Goal: Feedback & Contribution: Contribute content

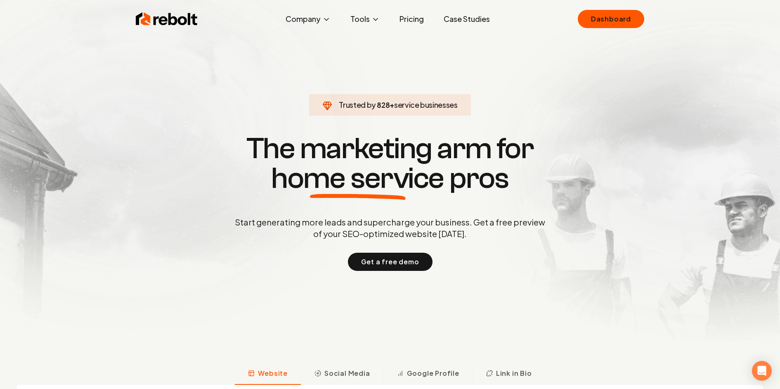
click at [611, 24] on link "Dashboard" at bounding box center [610, 19] width 66 height 18
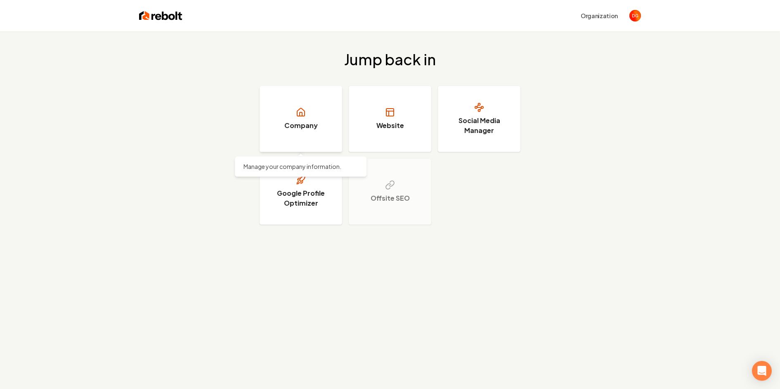
click at [295, 129] on h3 "Company" at bounding box center [300, 125] width 33 height 10
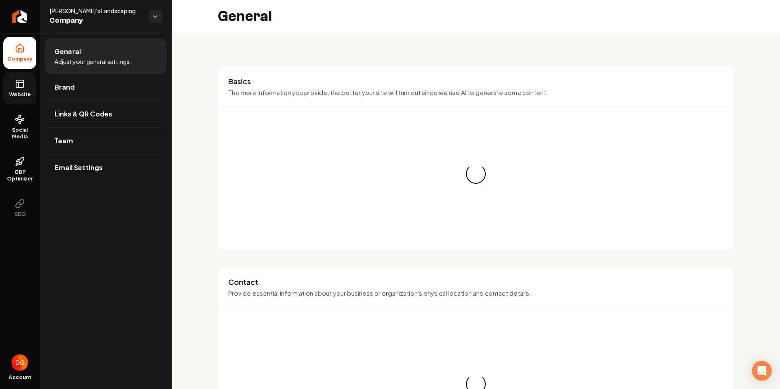
click at [9, 84] on link "Website" at bounding box center [19, 88] width 33 height 32
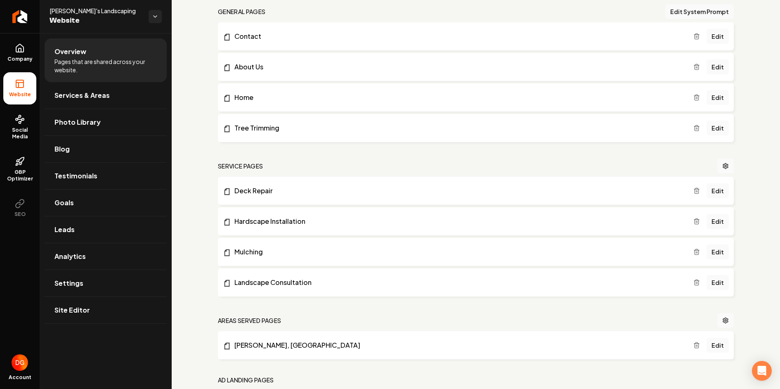
scroll to position [395, 0]
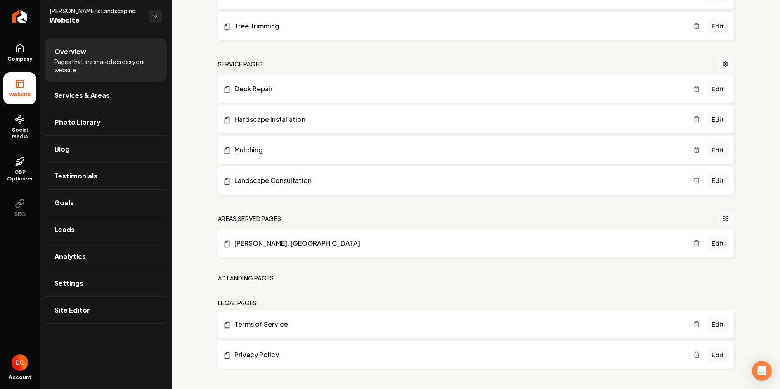
click at [724, 215] on icon "Main content area" at bounding box center [725, 218] width 7 height 7
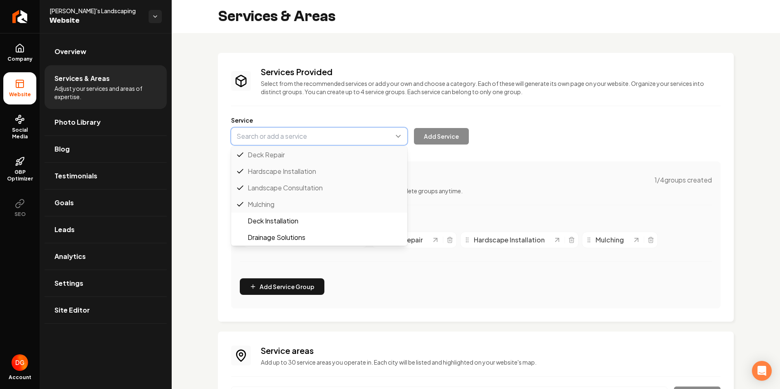
click at [397, 138] on button "Main content area" at bounding box center [319, 135] width 176 height 17
click at [398, 134] on button "Main content area" at bounding box center [319, 135] width 176 height 17
click at [400, 136] on button "Main content area" at bounding box center [319, 135] width 176 height 17
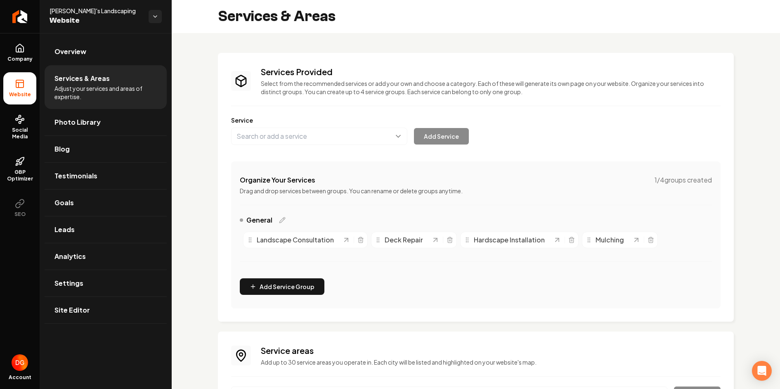
click at [197, 208] on div "Services Provided Select from the recommended services or add your own and choo…" at bounding box center [476, 254] width 608 height 442
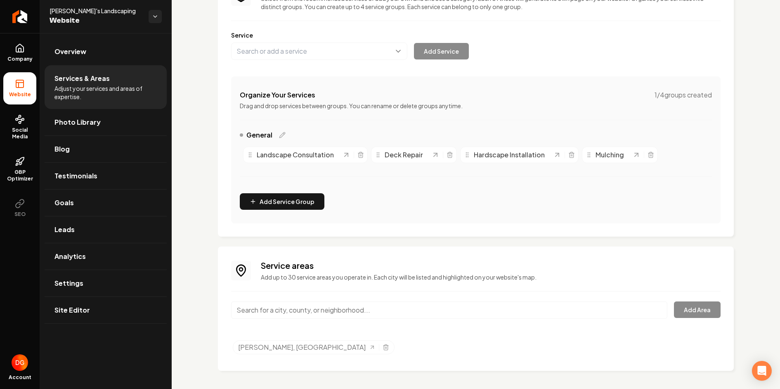
click at [283, 312] on input "Main content area" at bounding box center [449, 309] width 436 height 17
type input "tempe"
click at [204, 277] on div "Services Provided Select from the recommended services or add your own and choo…" at bounding box center [476, 169] width 608 height 442
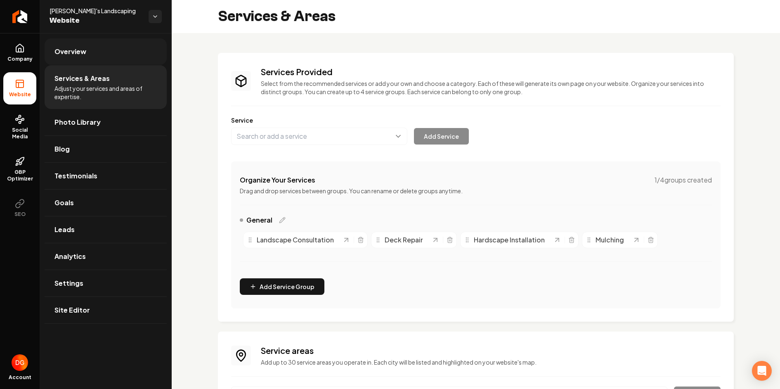
click at [80, 47] on span "Overview" at bounding box center [70, 52] width 32 height 10
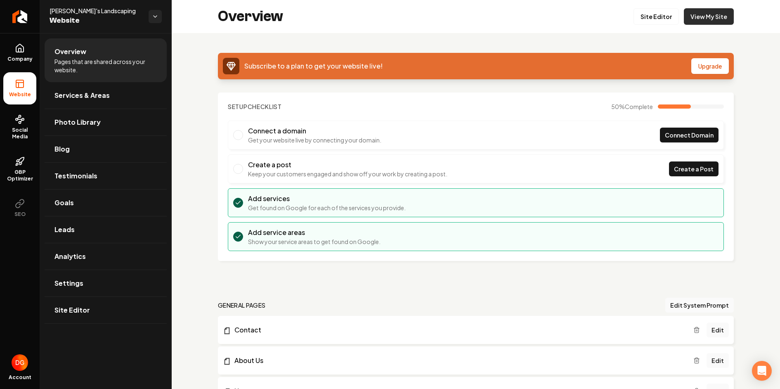
click at [701, 16] on link "View My Site" at bounding box center [708, 16] width 50 height 16
click at [19, 40] on link "Company" at bounding box center [19, 53] width 33 height 32
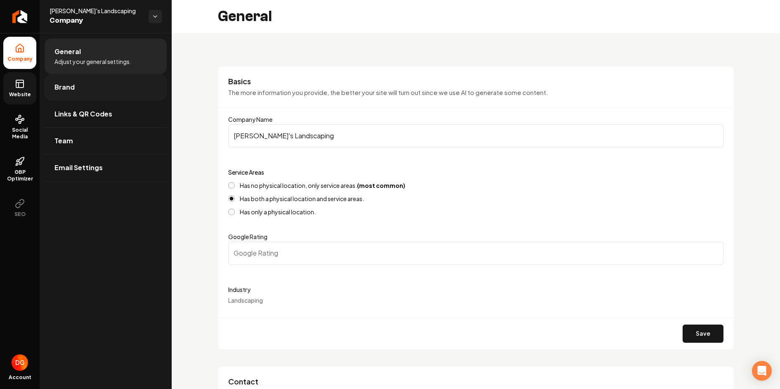
click at [98, 86] on link "Brand" at bounding box center [106, 87] width 122 height 26
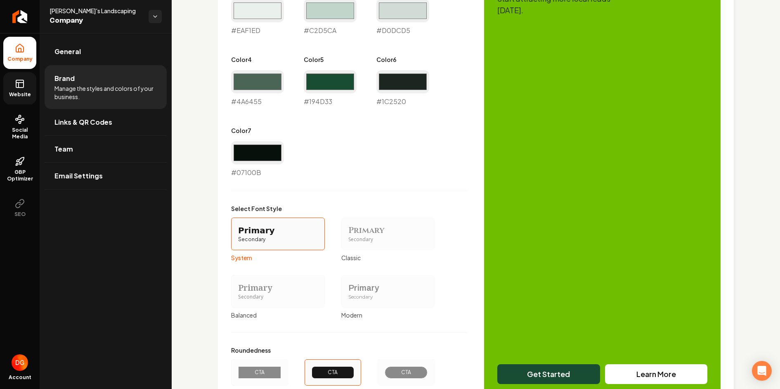
scroll to position [563, 0]
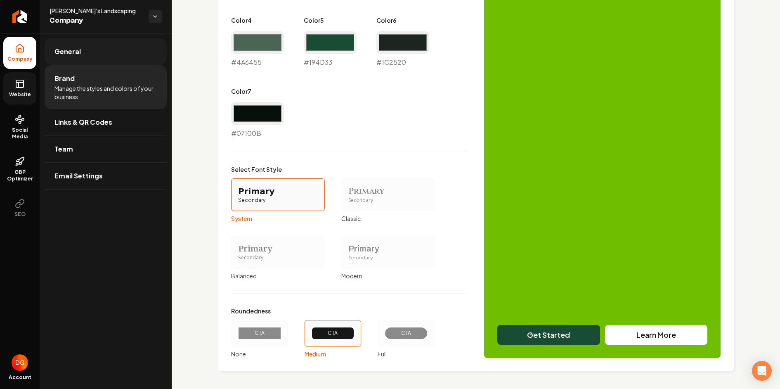
click at [82, 55] on link "General" at bounding box center [106, 51] width 122 height 26
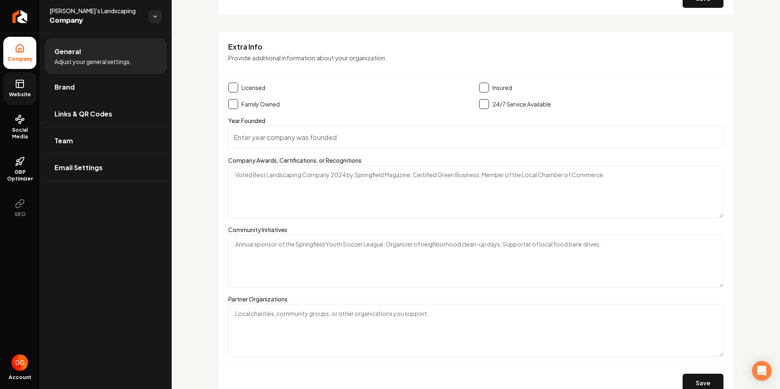
scroll to position [1226, 0]
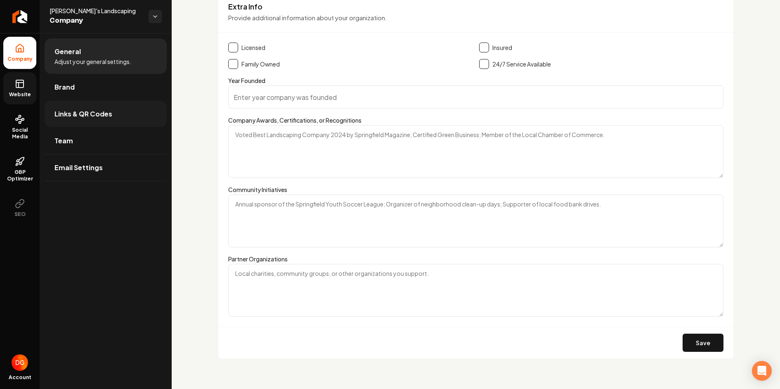
click at [62, 121] on link "Links & QR Codes" at bounding box center [106, 114] width 122 height 26
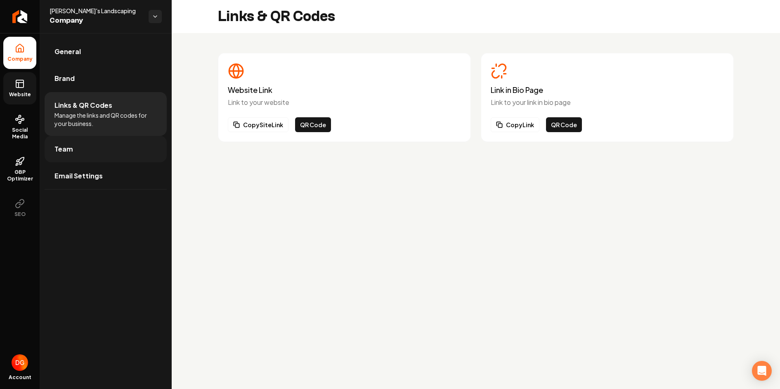
click at [60, 155] on link "Team" at bounding box center [106, 149] width 122 height 26
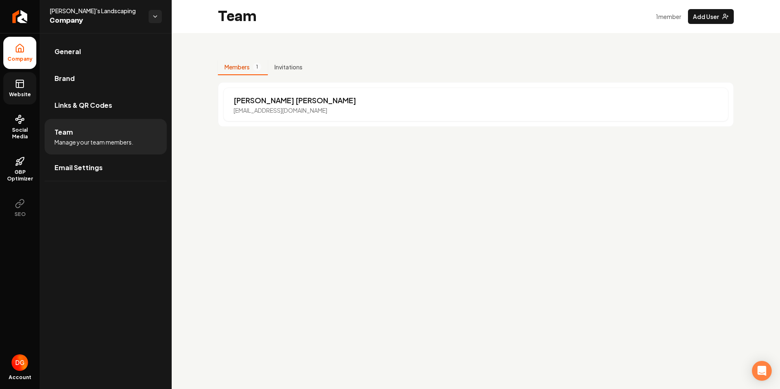
click at [23, 87] on icon at bounding box center [20, 84] width 10 height 10
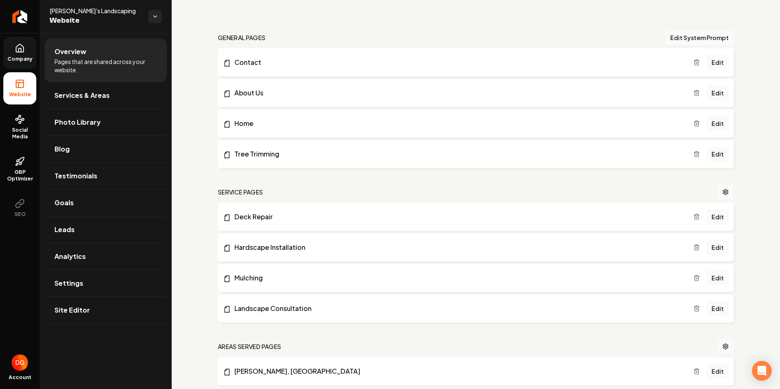
scroll to position [262, 0]
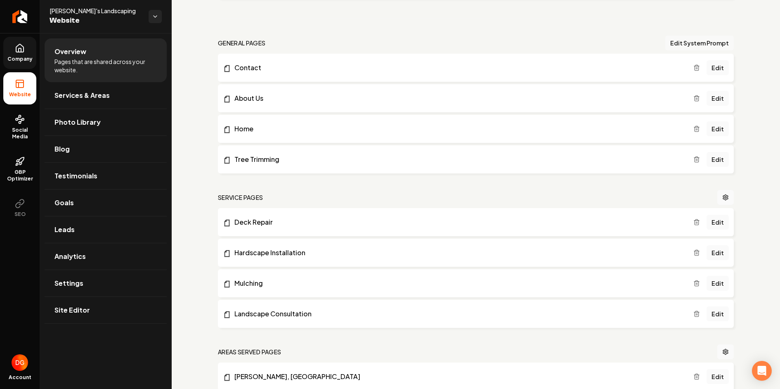
click at [703, 43] on button "Edit System Prompt" at bounding box center [699, 42] width 68 height 15
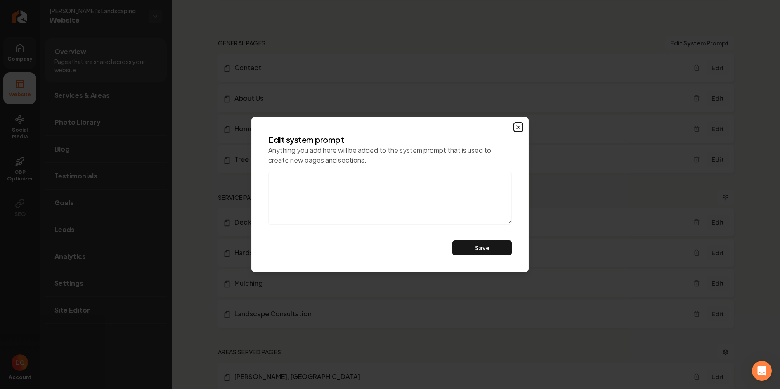
click at [516, 124] on icon "button" at bounding box center [518, 127] width 7 height 7
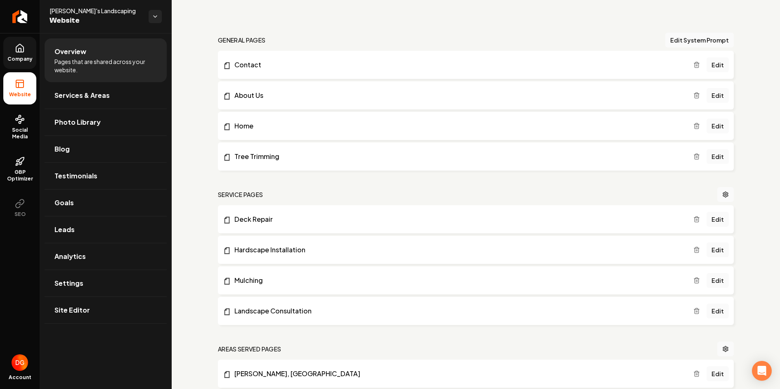
scroll to position [281, 0]
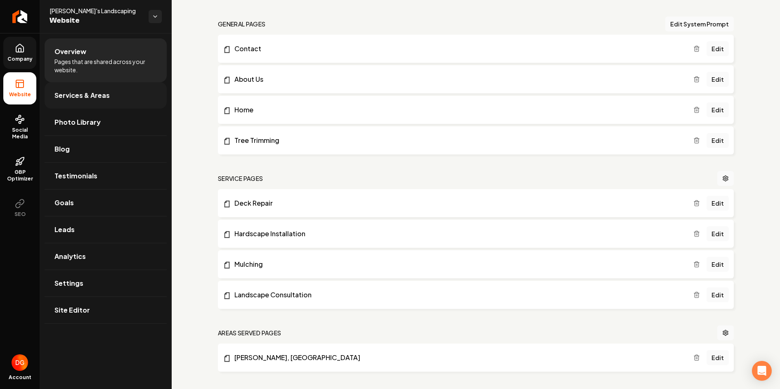
click at [108, 97] on span "Services & Areas" at bounding box center [81, 95] width 55 height 10
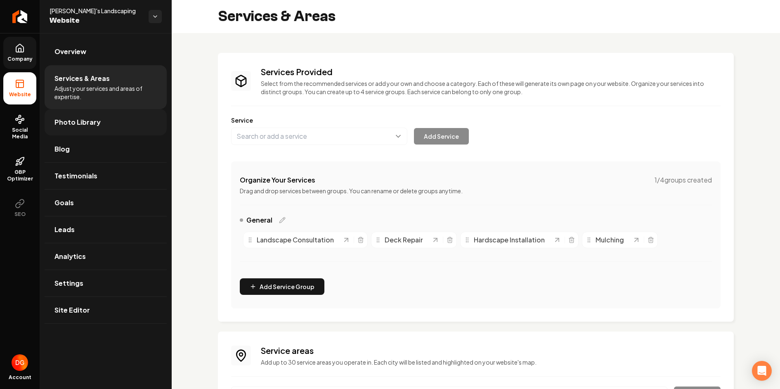
click at [98, 122] on link "Photo Library" at bounding box center [106, 122] width 122 height 26
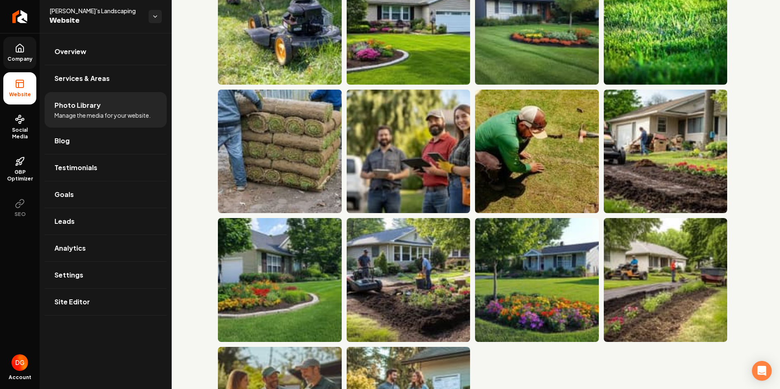
scroll to position [963, 0]
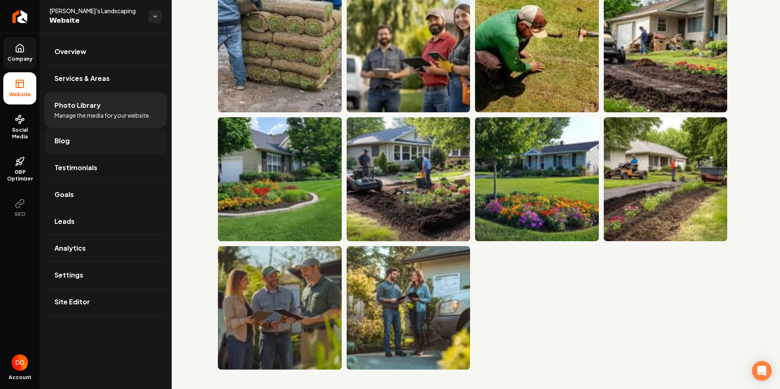
click at [121, 142] on link "Blog" at bounding box center [106, 140] width 122 height 26
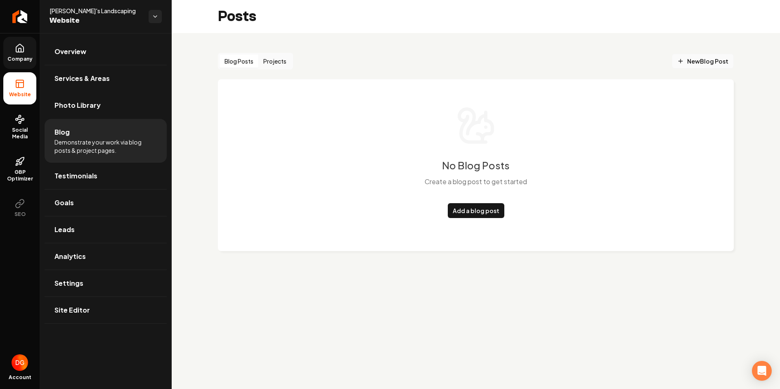
click at [695, 61] on span "New Blog Post" at bounding box center [702, 61] width 51 height 9
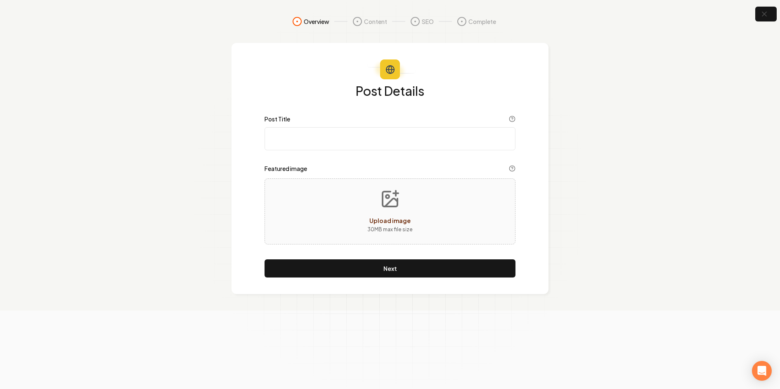
click at [380, 147] on input "Post Title" at bounding box center [389, 138] width 251 height 23
type input "M"
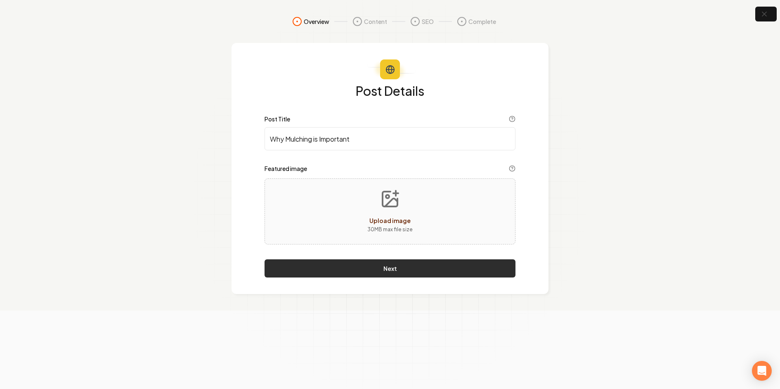
type input "Why Mulching is Important"
click at [374, 261] on button "Next" at bounding box center [389, 268] width 251 height 18
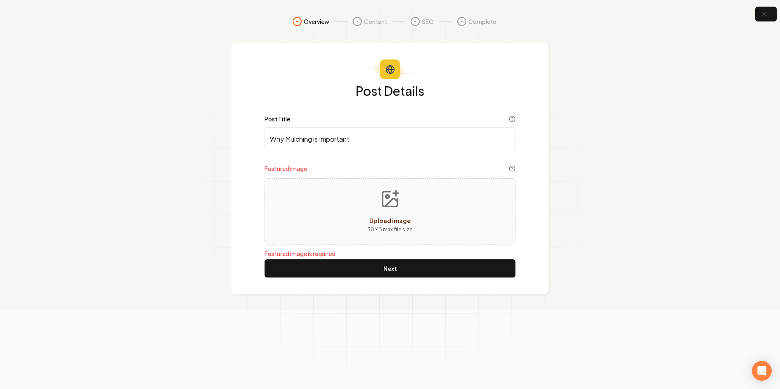
click at [350, 198] on div "Upload image 30 MB max file size" at bounding box center [389, 211] width 251 height 66
type input "**********"
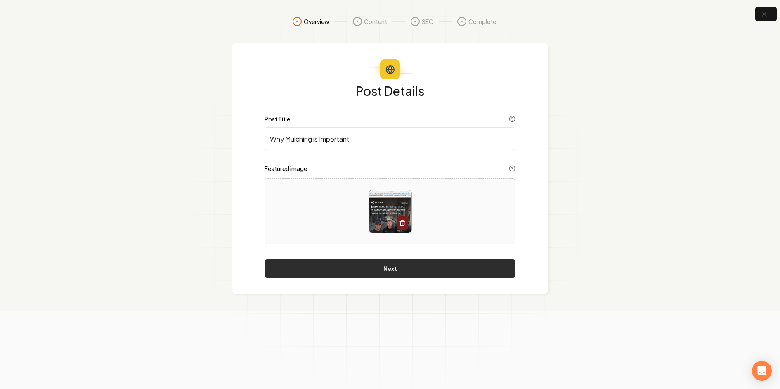
click at [373, 272] on button "Next" at bounding box center [389, 268] width 251 height 18
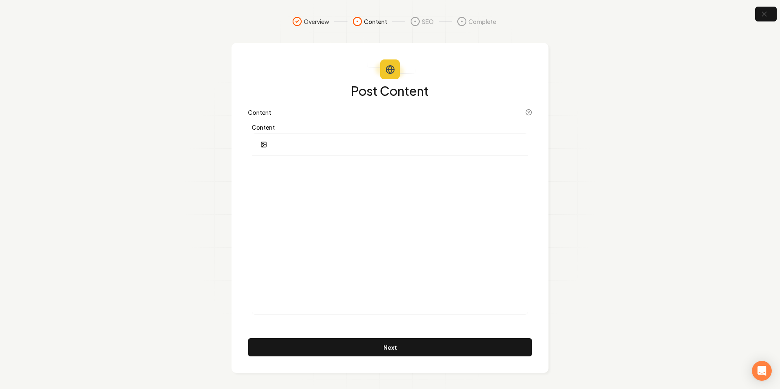
click at [327, 128] on label "Content" at bounding box center [390, 127] width 276 height 6
click at [273, 125] on label "Content" at bounding box center [390, 127] width 276 height 6
click at [268, 124] on label "Content" at bounding box center [390, 127] width 276 height 6
click at [300, 171] on p at bounding box center [390, 168] width 262 height 12
click at [265, 146] on icon "button" at bounding box center [263, 144] width 7 height 7
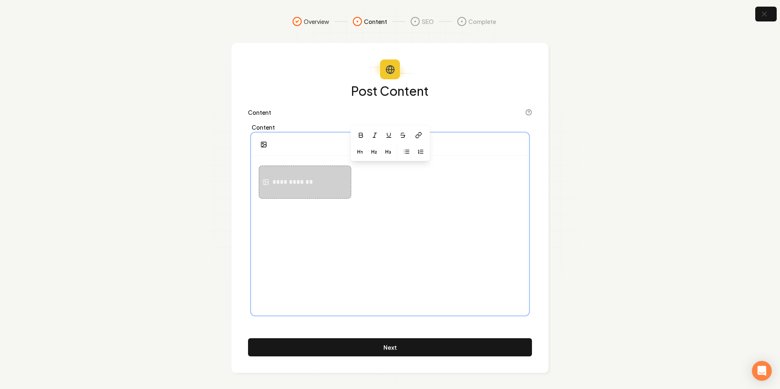
click at [452, 247] on div "**********" at bounding box center [390, 234] width 276 height 158
click at [414, 22] on icon at bounding box center [415, 21] width 10 height 10
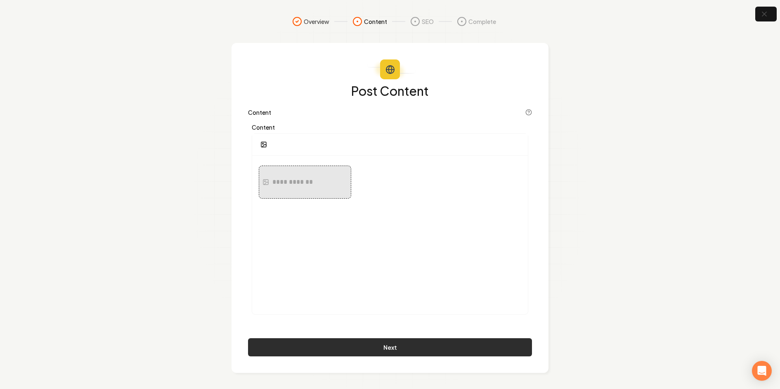
click at [387, 342] on button "Next" at bounding box center [390, 347] width 284 height 18
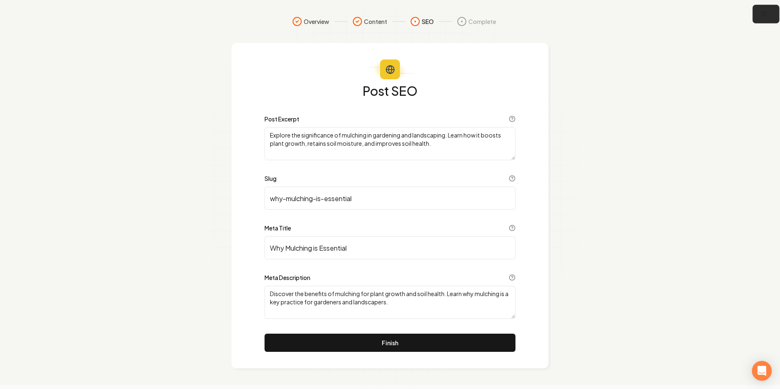
click at [760, 17] on icon "button" at bounding box center [763, 14] width 10 height 10
